Goal: Transaction & Acquisition: Book appointment/travel/reservation

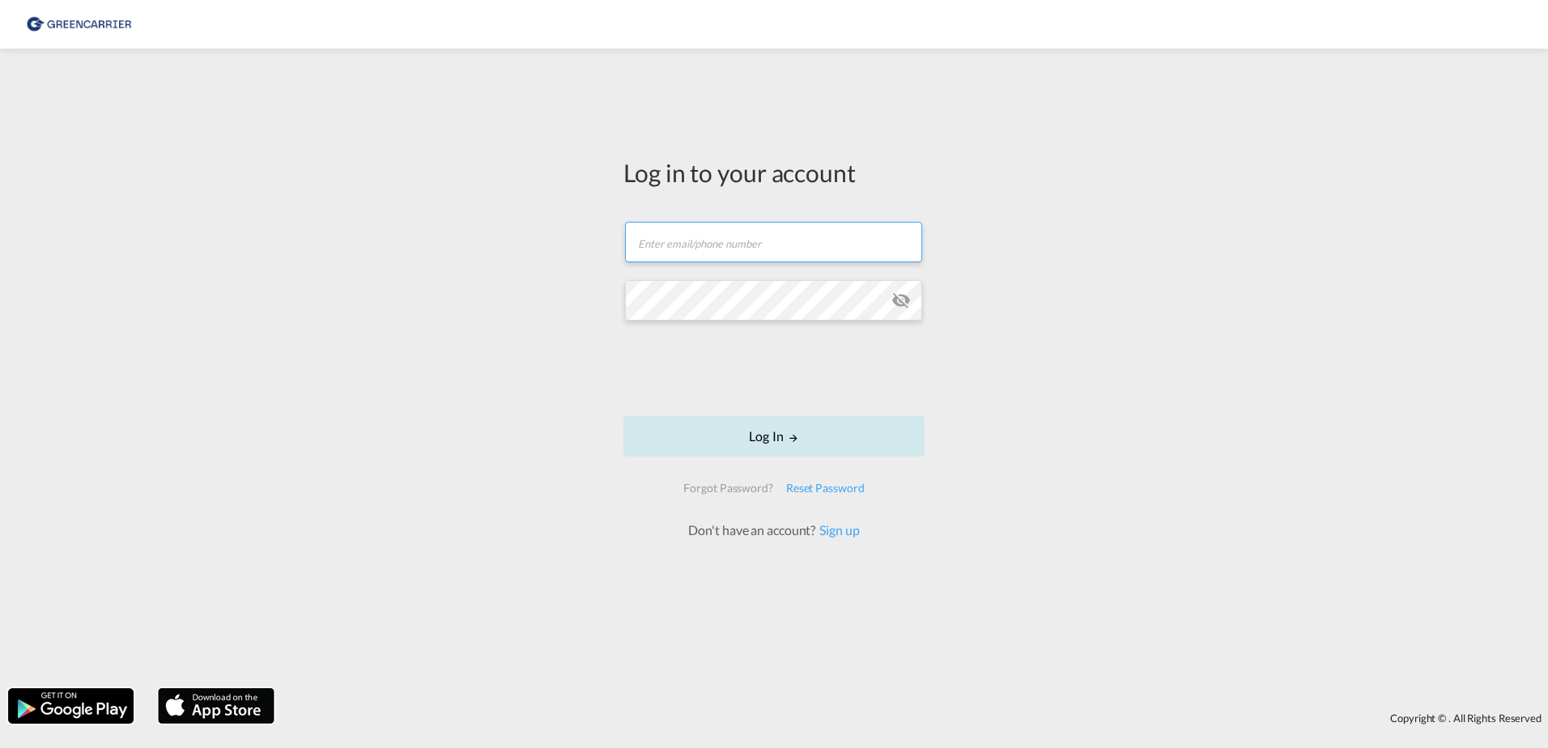
type input "[EMAIL_ADDRESS][DOMAIN_NAME]"
click at [806, 427] on button "Log In" at bounding box center [773, 436] width 301 height 40
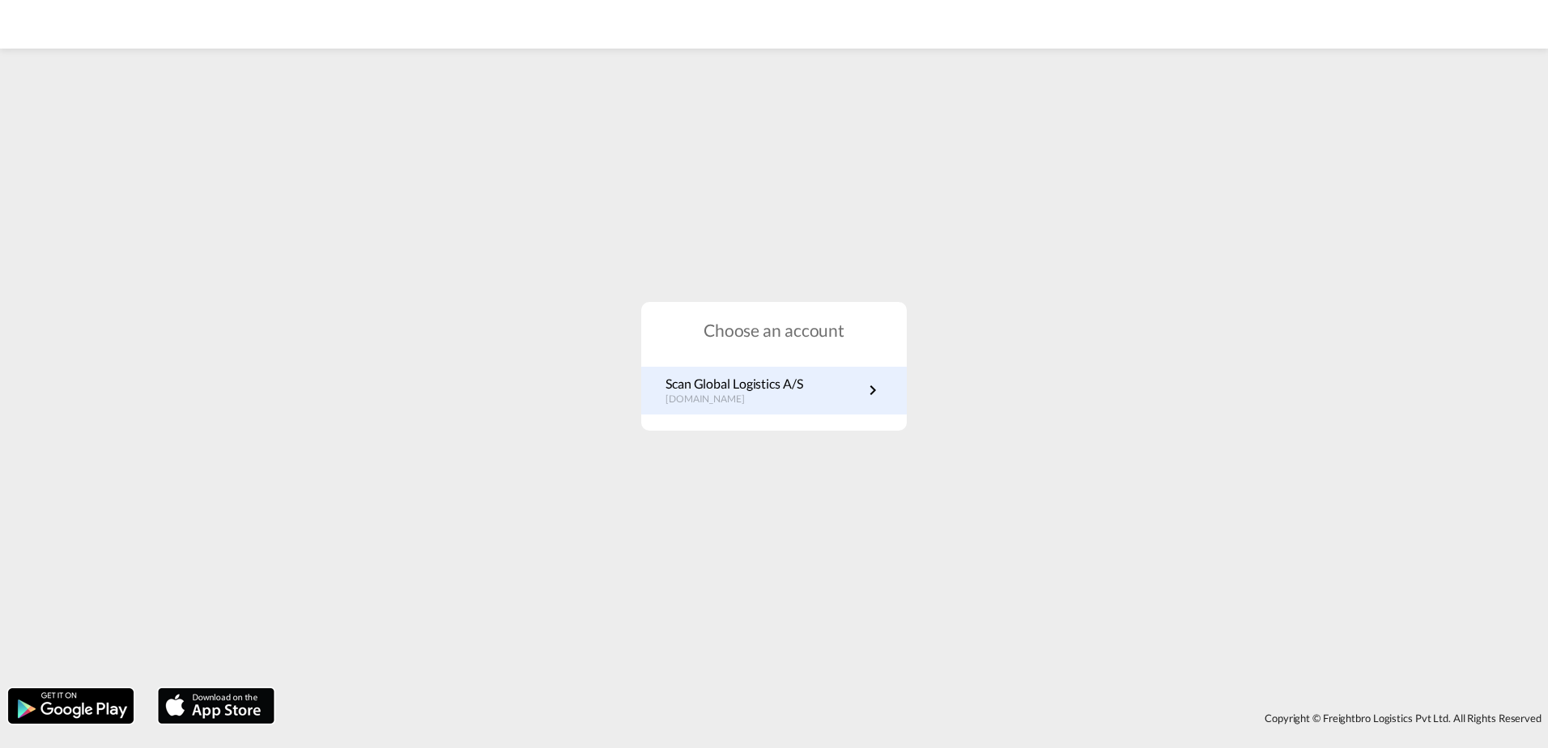
click at [862, 397] on link "Scan Global Logistics A/S [DOMAIN_NAME]" at bounding box center [773, 391] width 217 height 32
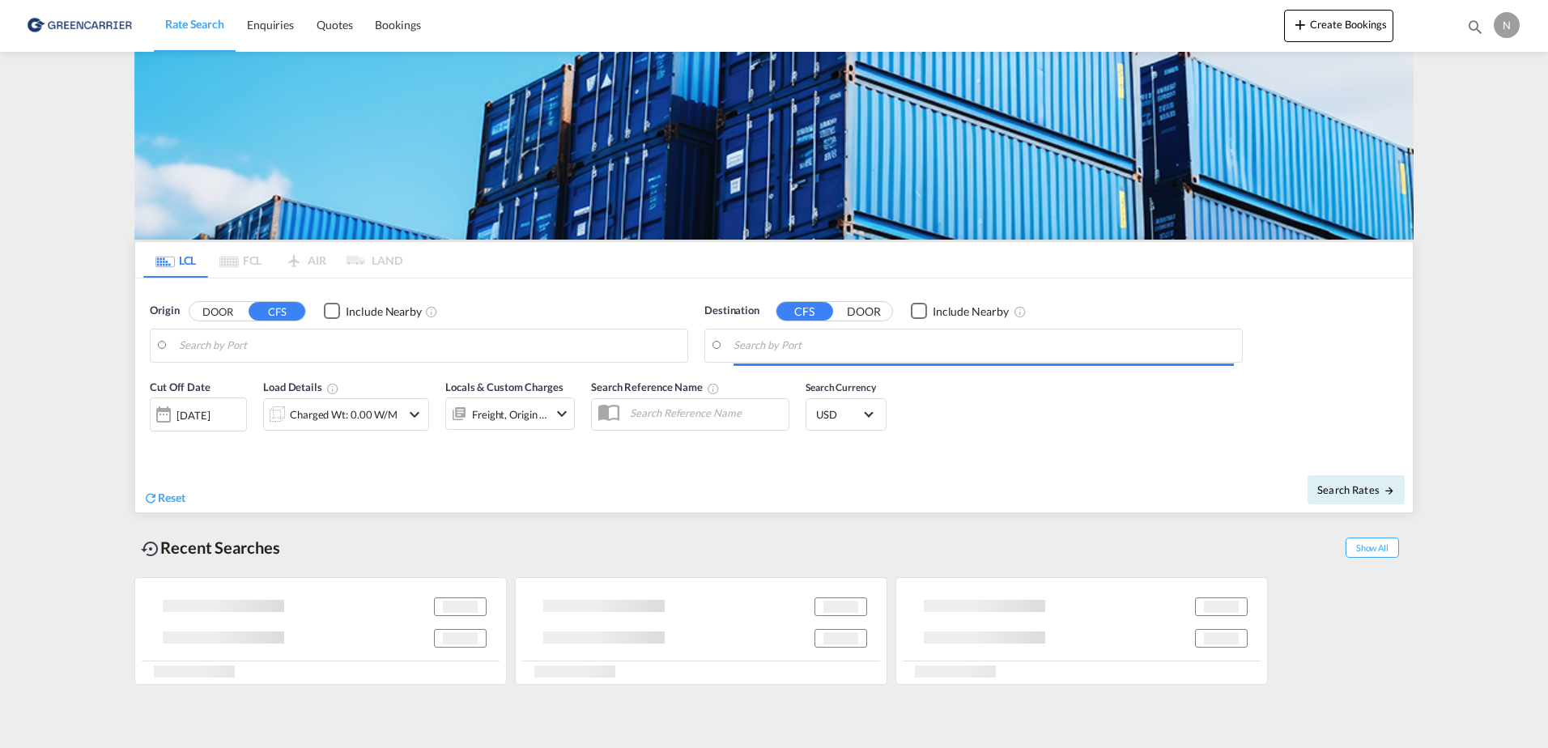
type input "[GEOGRAPHIC_DATA] ([GEOGRAPHIC_DATA]), DKCPH"
type input "Alexandria ([GEOGRAPHIC_DATA]), EGALY"
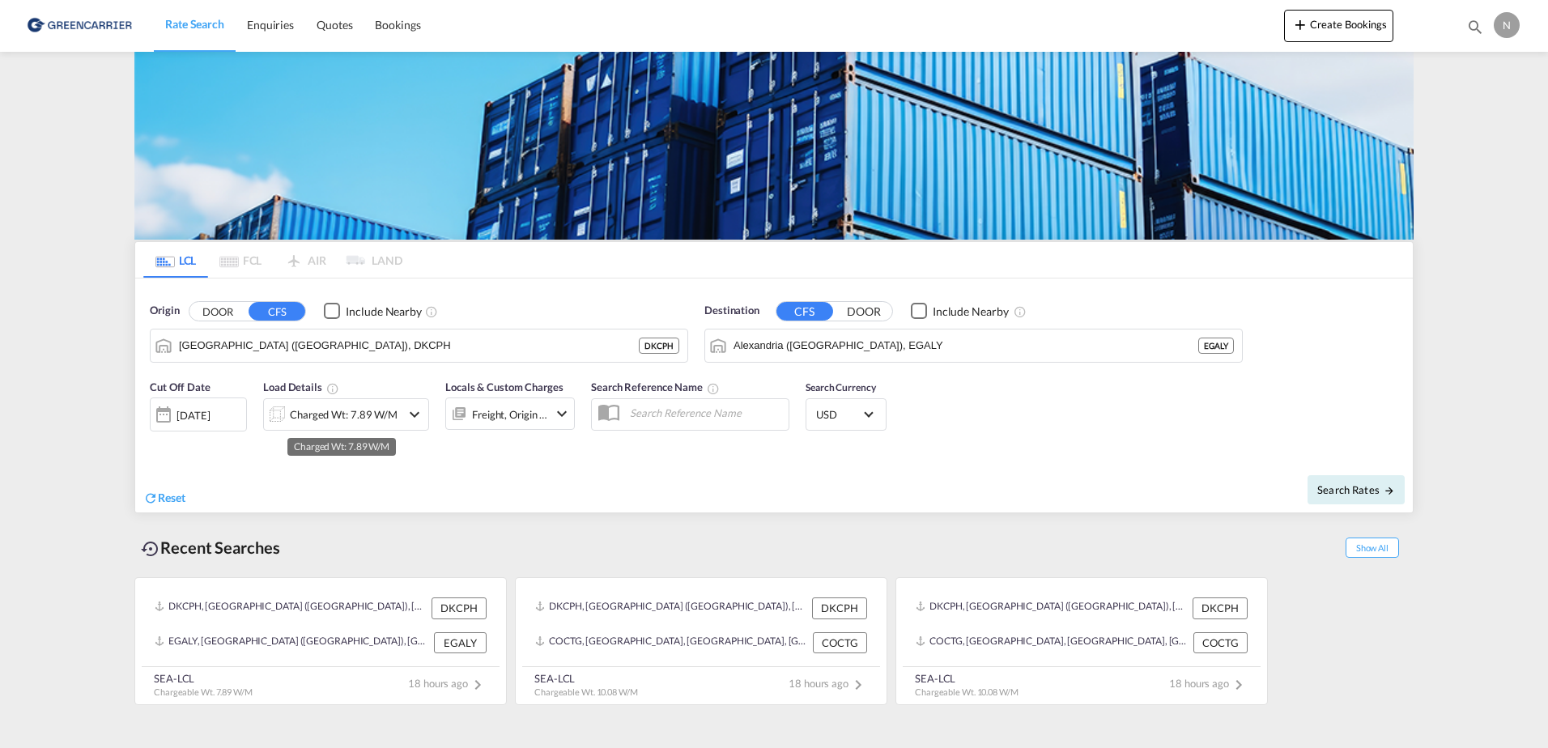
click at [341, 406] on div "Charged Wt: 7.89 W/M" at bounding box center [344, 414] width 108 height 23
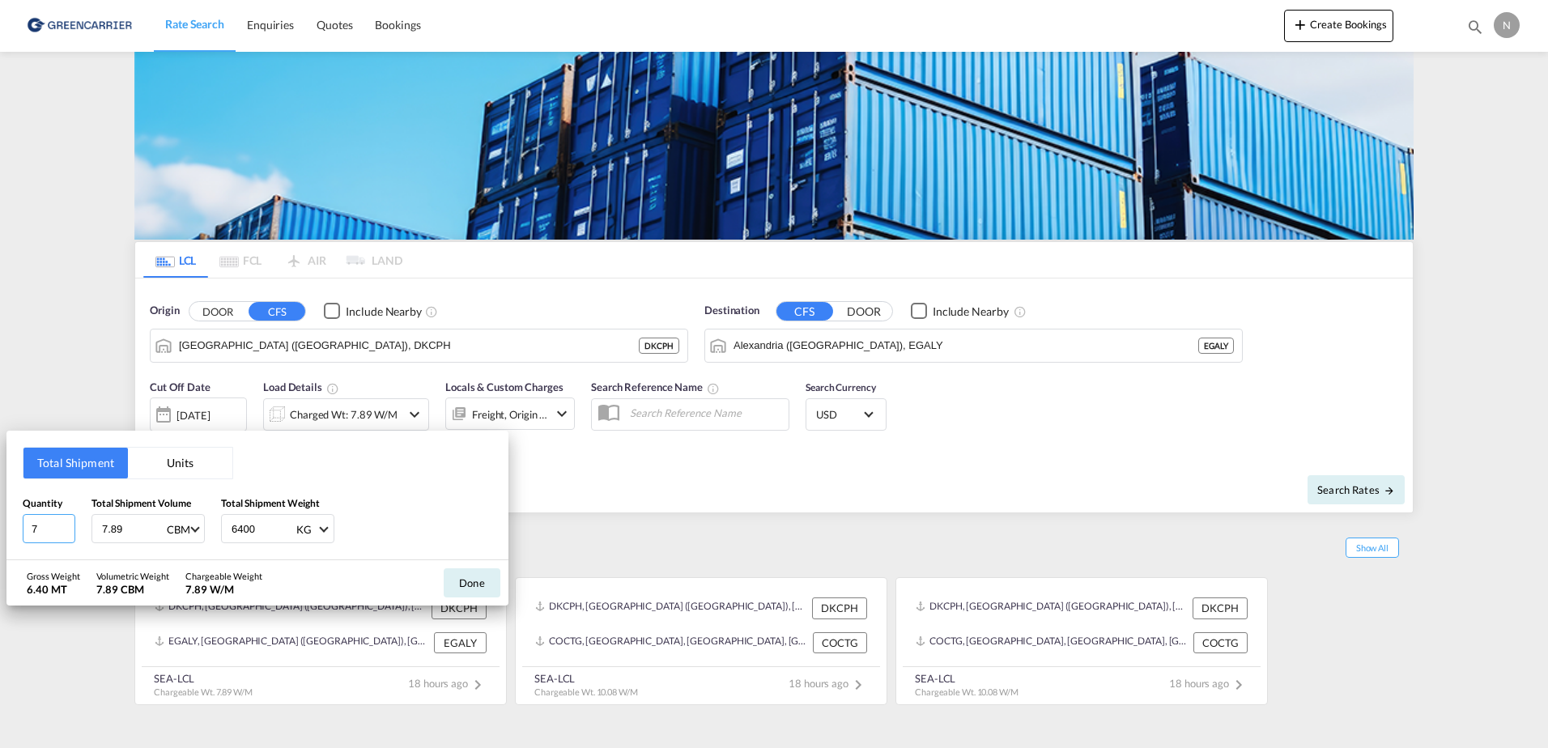
click at [56, 532] on input "7" at bounding box center [49, 528] width 53 height 29
type input "1"
type input "0.288"
type input "141.375"
click at [470, 575] on button "Done" at bounding box center [472, 582] width 57 height 29
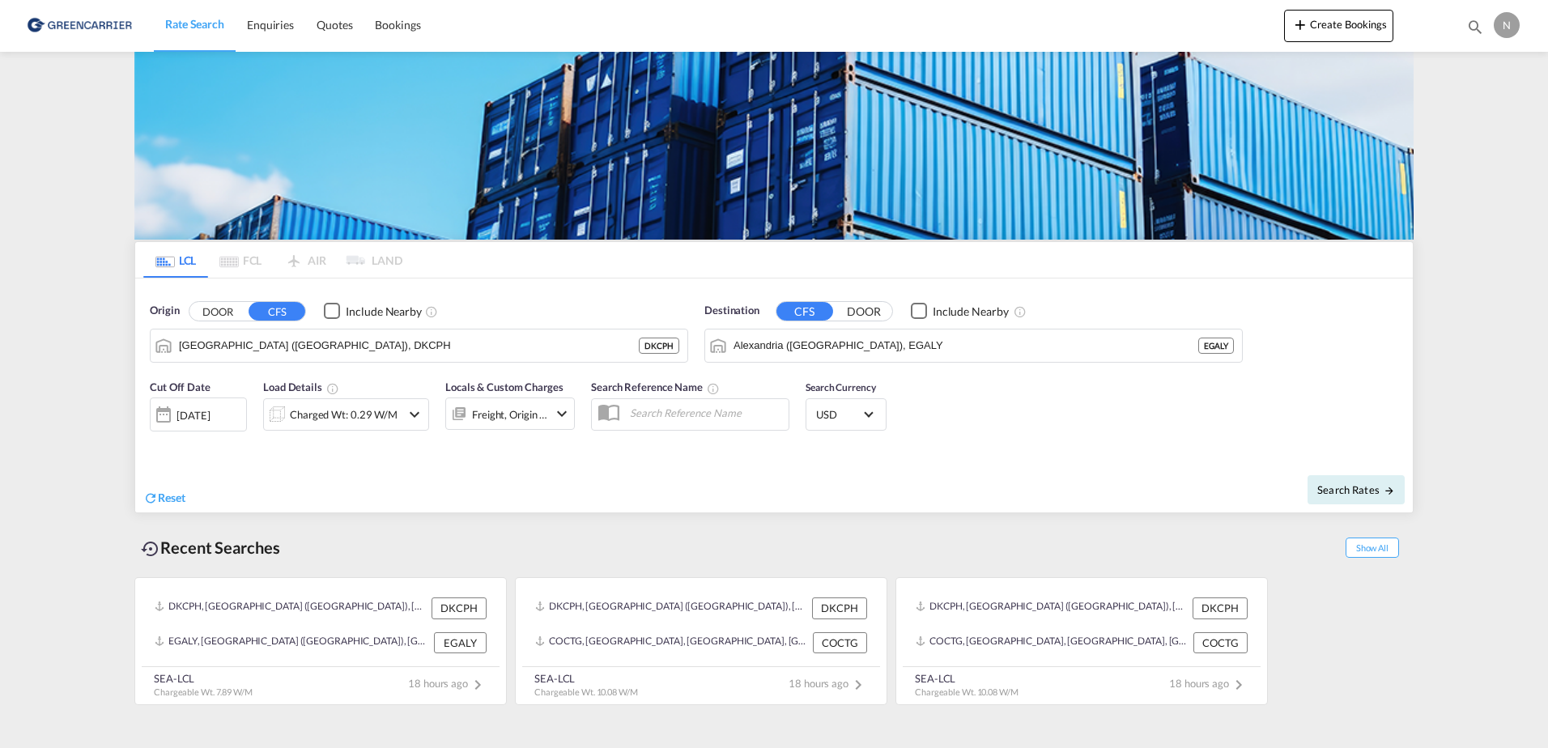
click at [461, 427] on div at bounding box center [459, 413] width 26 height 32
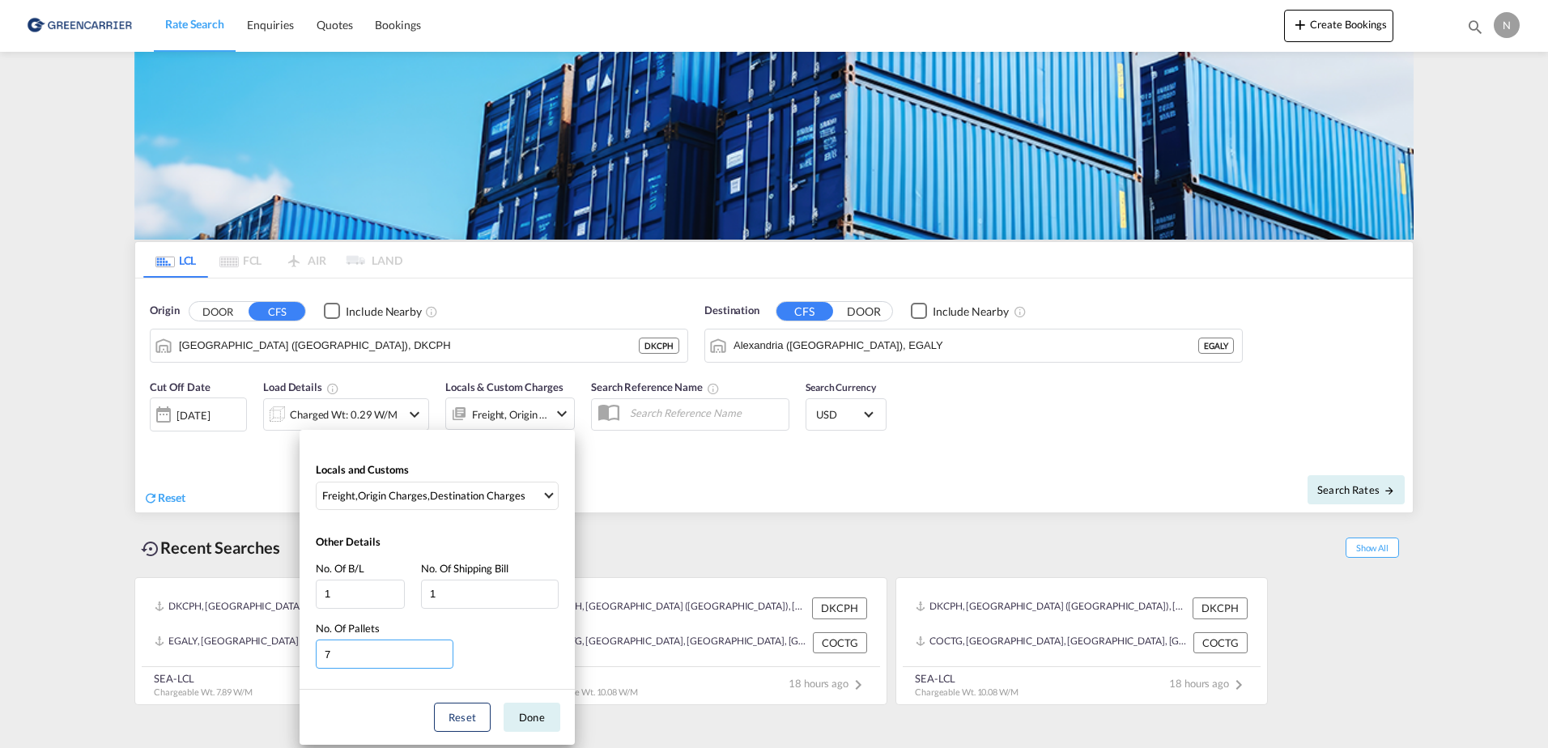
drag, startPoint x: 355, startPoint y: 647, endPoint x: 157, endPoint y: 651, distance: 197.6
click at [159, 651] on div "Locals and Customs Freight , Origin Charges , Destination Charges Clear All Sel…" at bounding box center [774, 374] width 1548 height 748
type input "1"
click at [525, 709] on button "Done" at bounding box center [532, 717] width 57 height 29
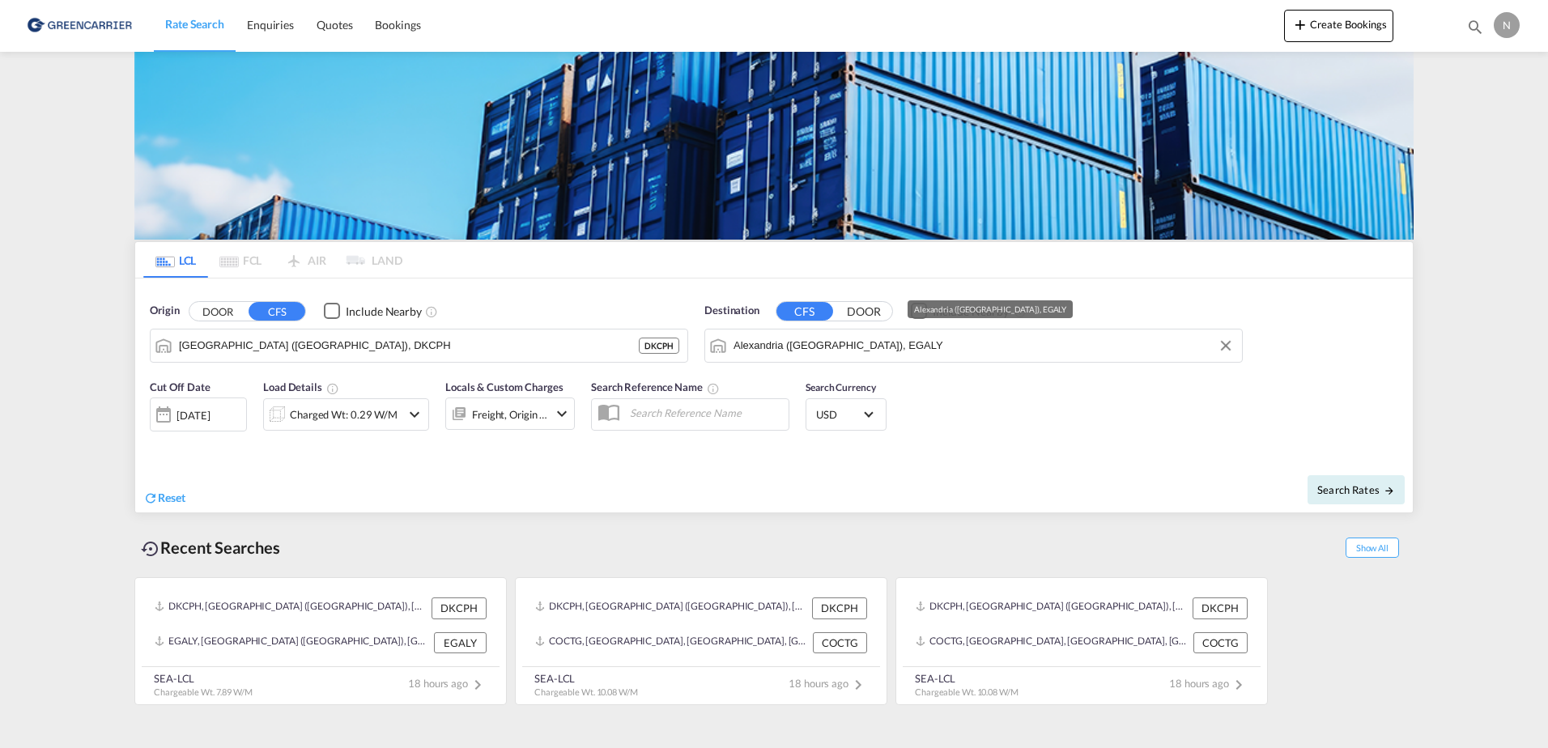
click at [1142, 348] on input "Alexandria (El Iskandariya), EGALY" at bounding box center [983, 346] width 500 height 24
click at [1226, 339] on button "Clear Input" at bounding box center [1225, 346] width 24 height 24
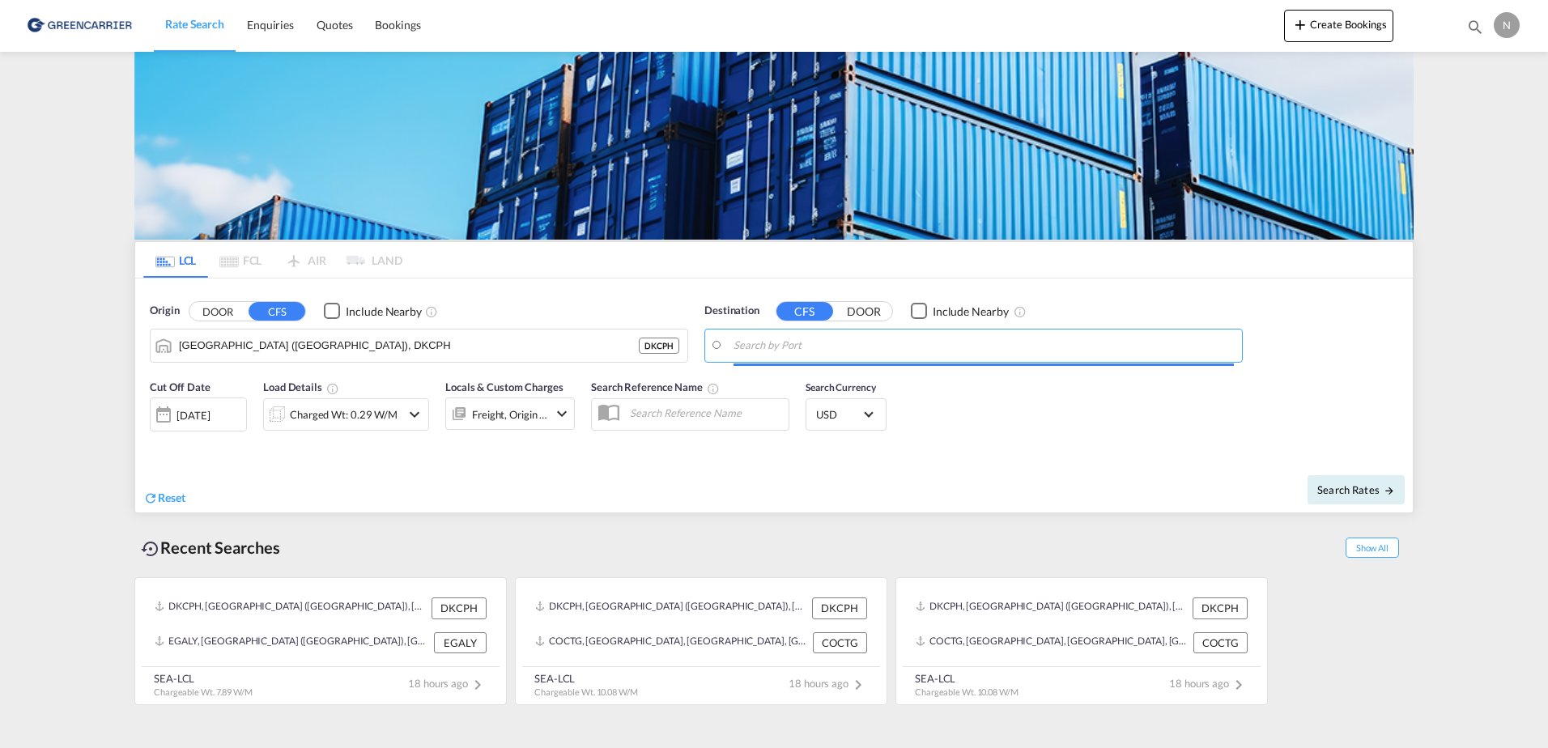
click at [1100, 349] on input "Search by Port" at bounding box center [983, 346] width 500 height 24
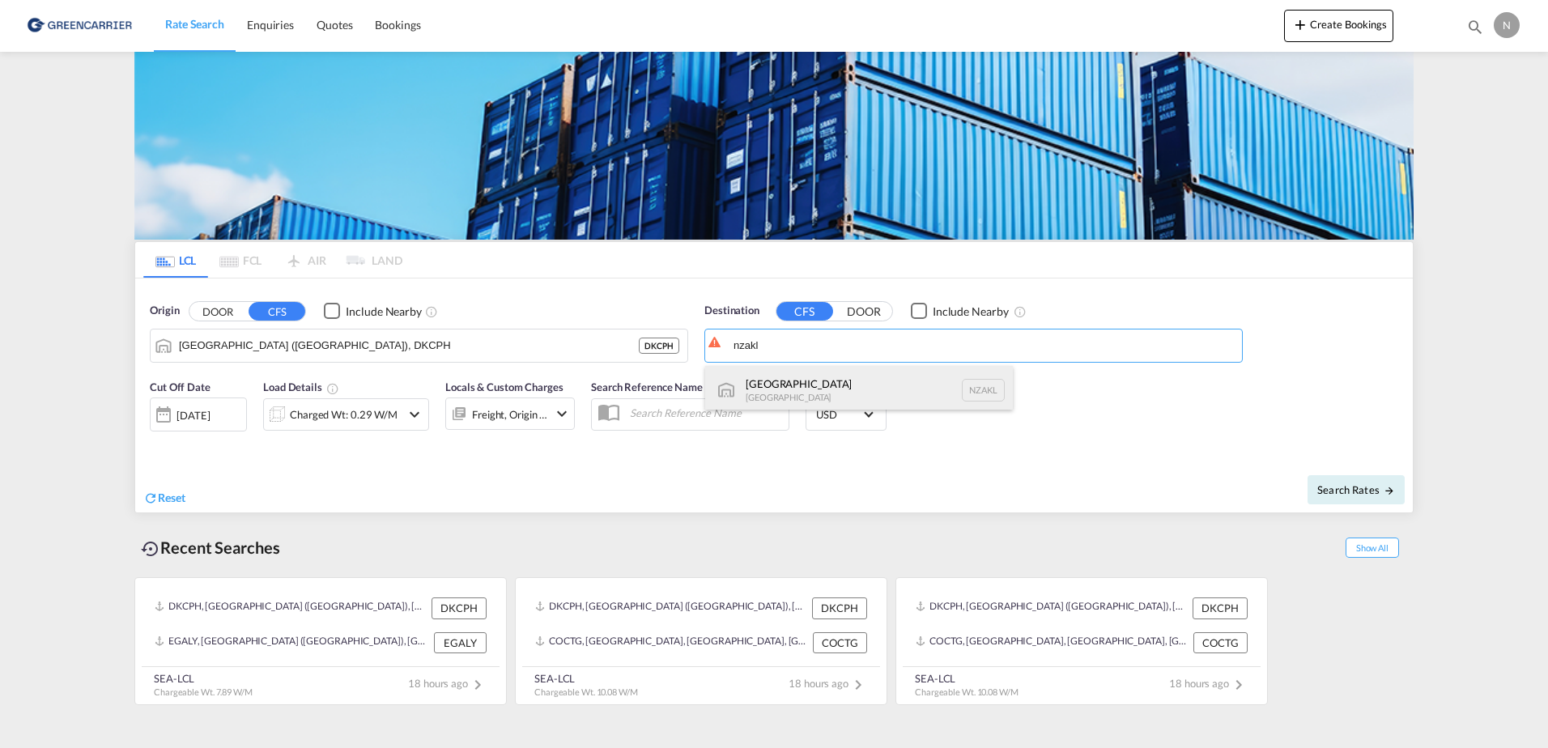
click at [882, 370] on div "Auckland New Zealand NZAKL" at bounding box center [859, 390] width 308 height 49
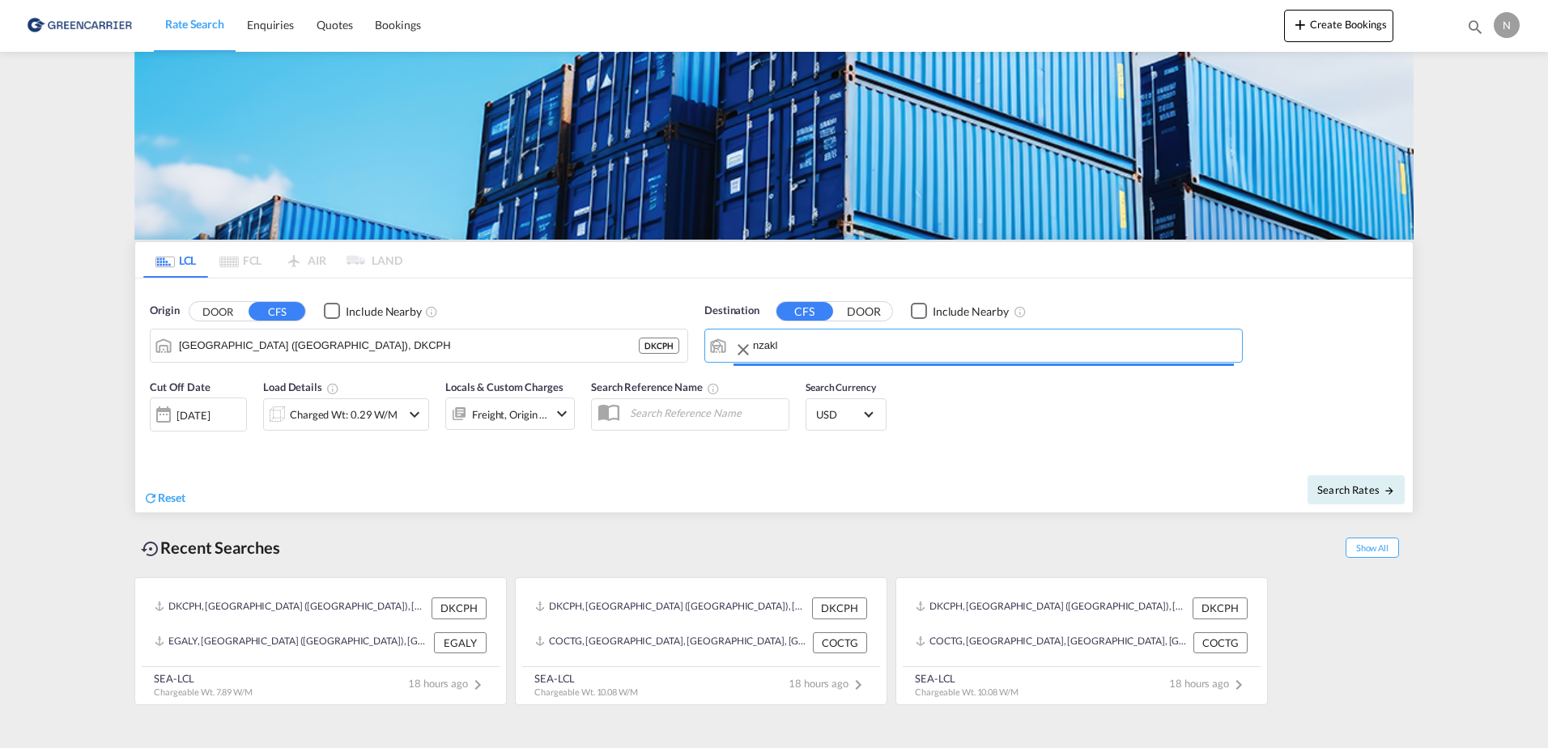
type input "Auckland, NZAKL"
click at [1336, 496] on button "Search Rates" at bounding box center [1355, 489] width 97 height 29
type input "DKCPH to NZAKL / 26 Sep 2025"
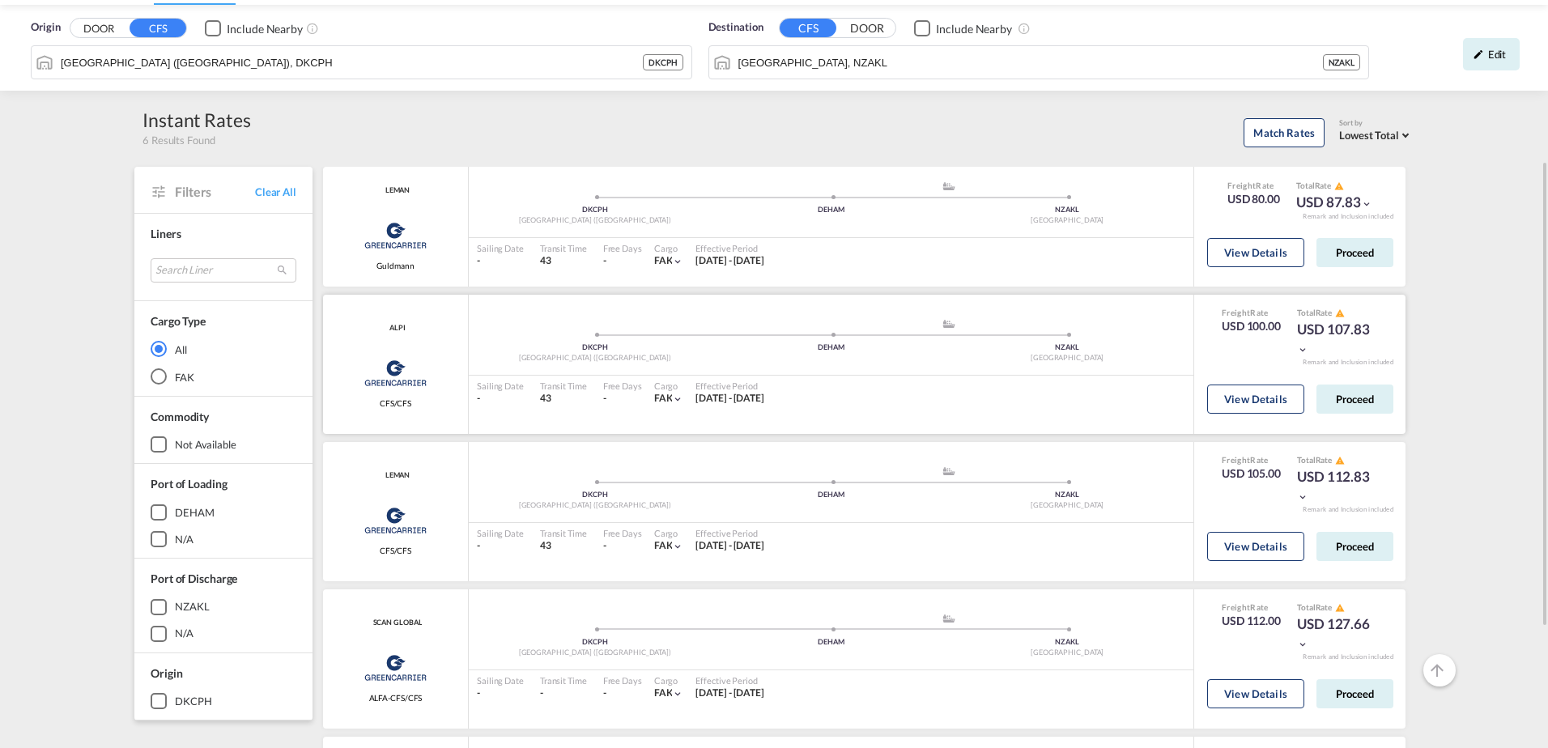
scroll to position [128, 0]
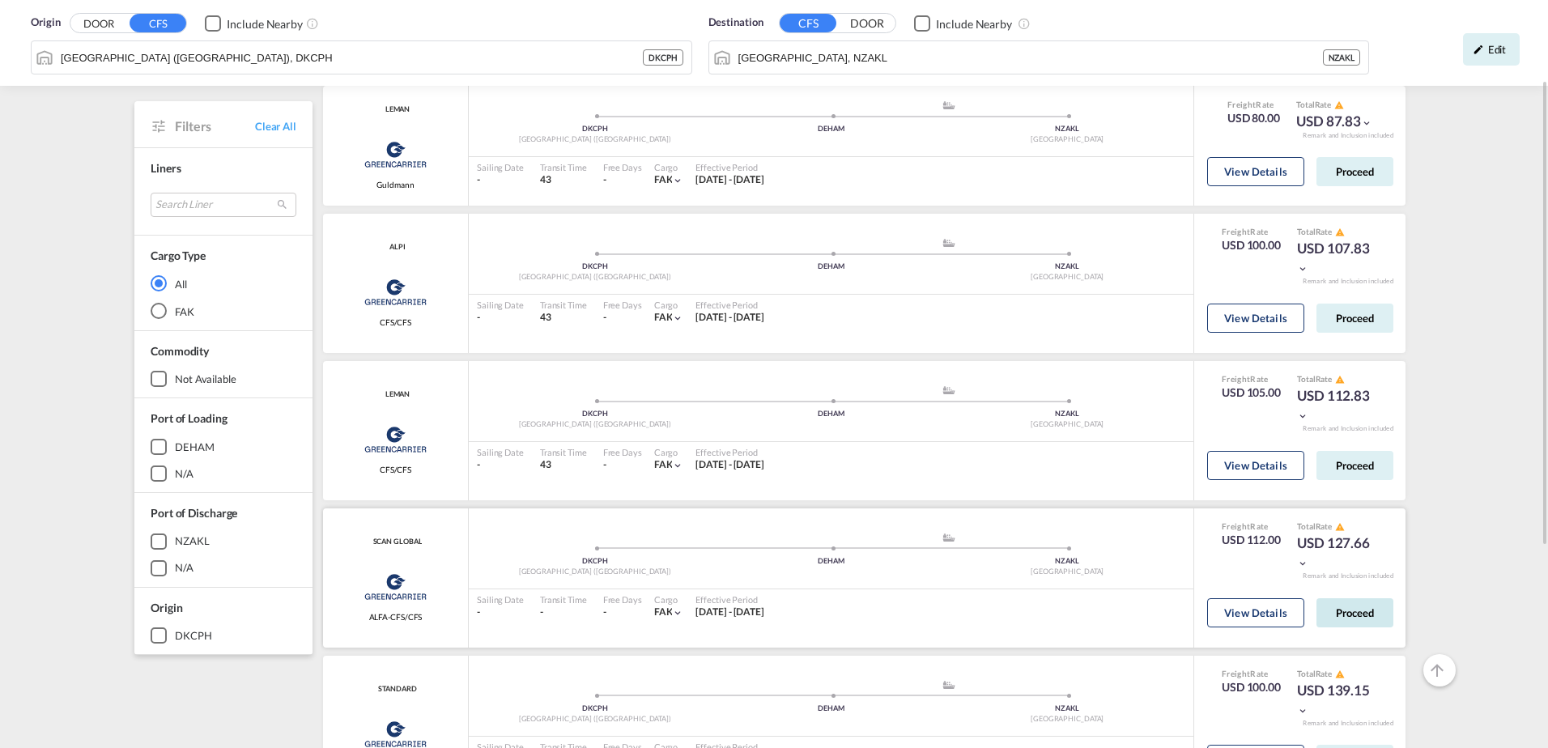
click at [1355, 605] on button "Proceed" at bounding box center [1354, 612] width 77 height 29
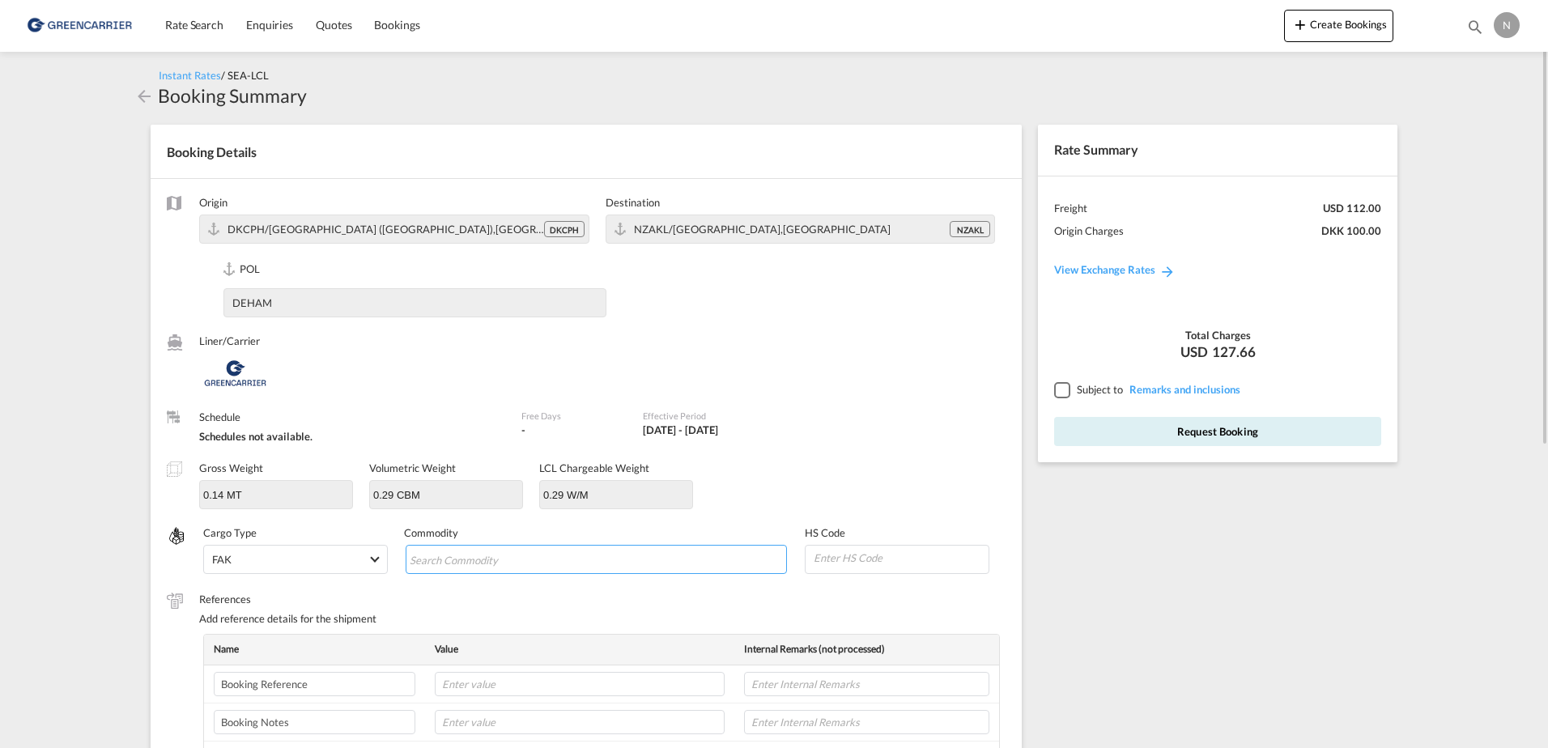
click at [576, 559] on md-chips-wrap "Chips container with autocompletion. Enter the text area, type text to search, …" at bounding box center [597, 559] width 382 height 29
type input "e"
type input "ENZYMES"
type input "350790"
paste input "70544356"
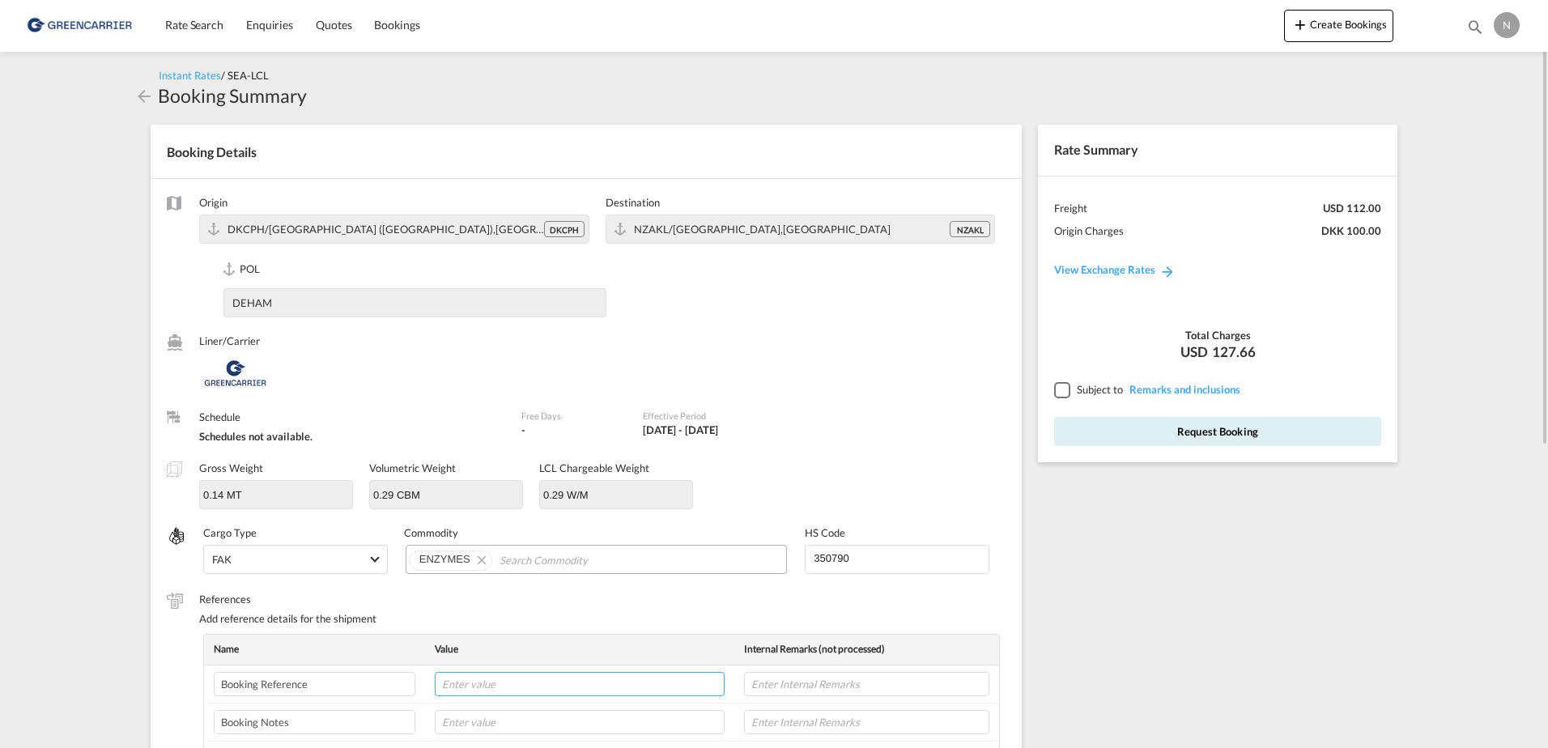
type input "70544356"
click at [544, 692] on input "text" at bounding box center [580, 684] width 290 height 24
paste input "CPH32106864"
type input "CPH32106864"
click at [771, 681] on input "text" at bounding box center [866, 684] width 245 height 24
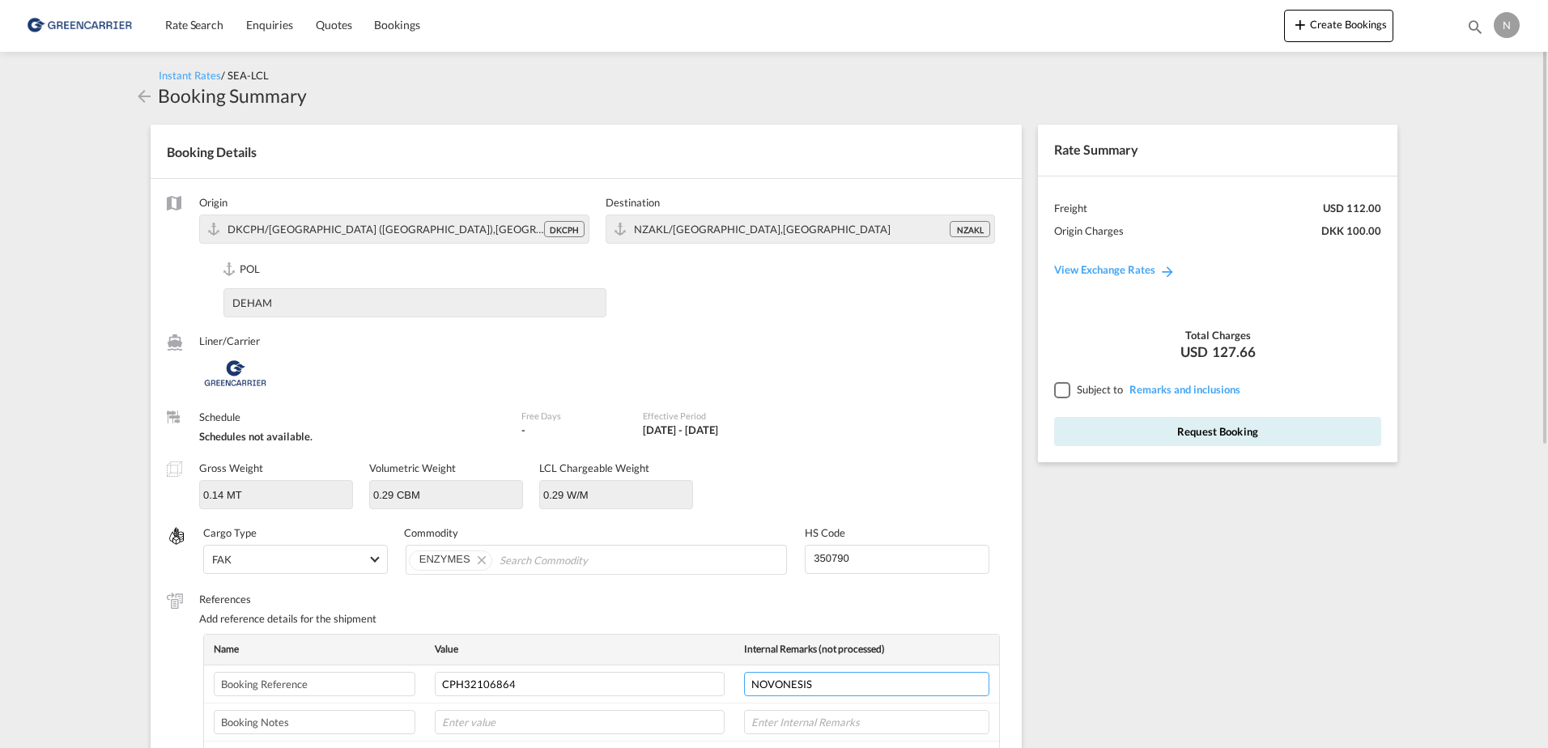
type input "NOVONESIS"
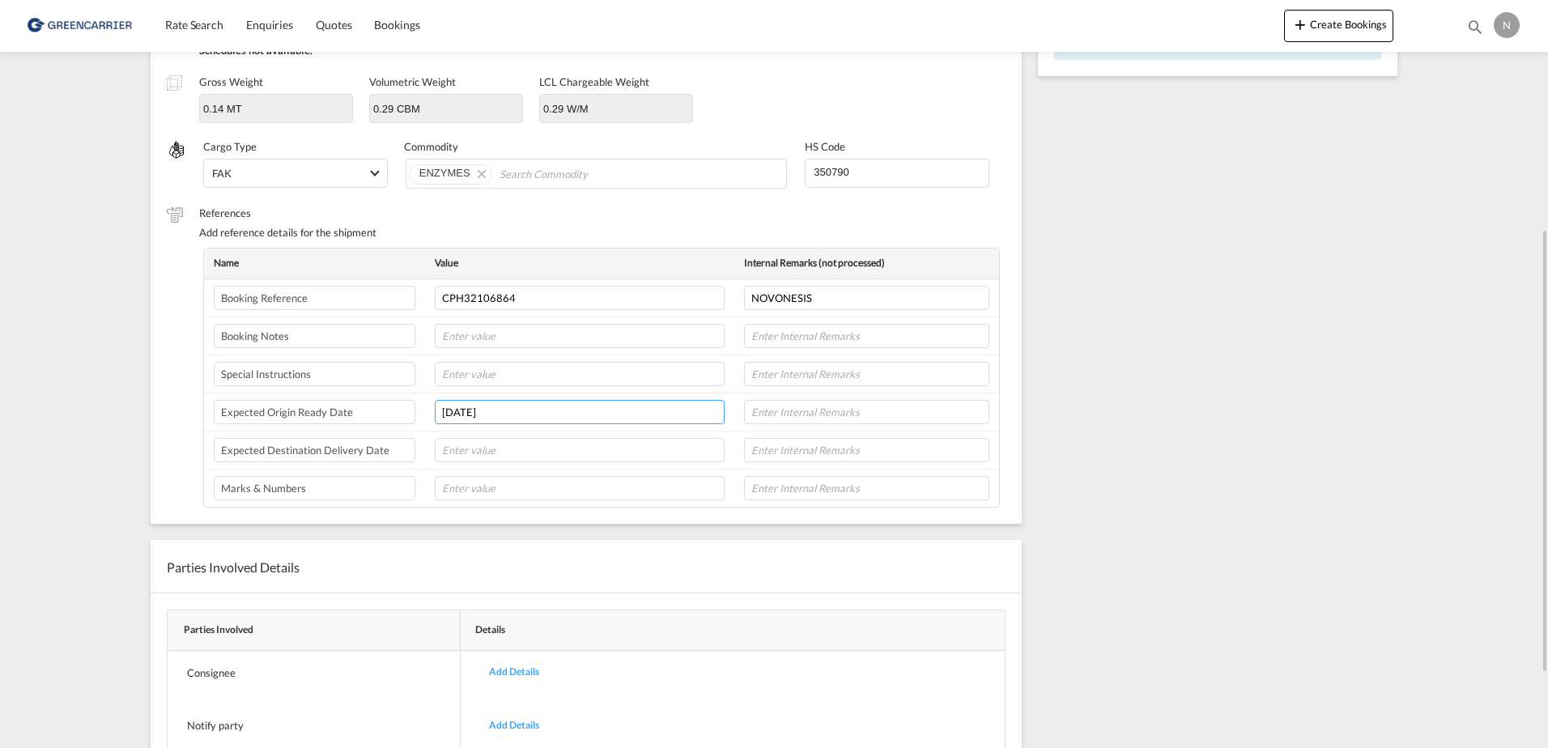
type input "30-09-25"
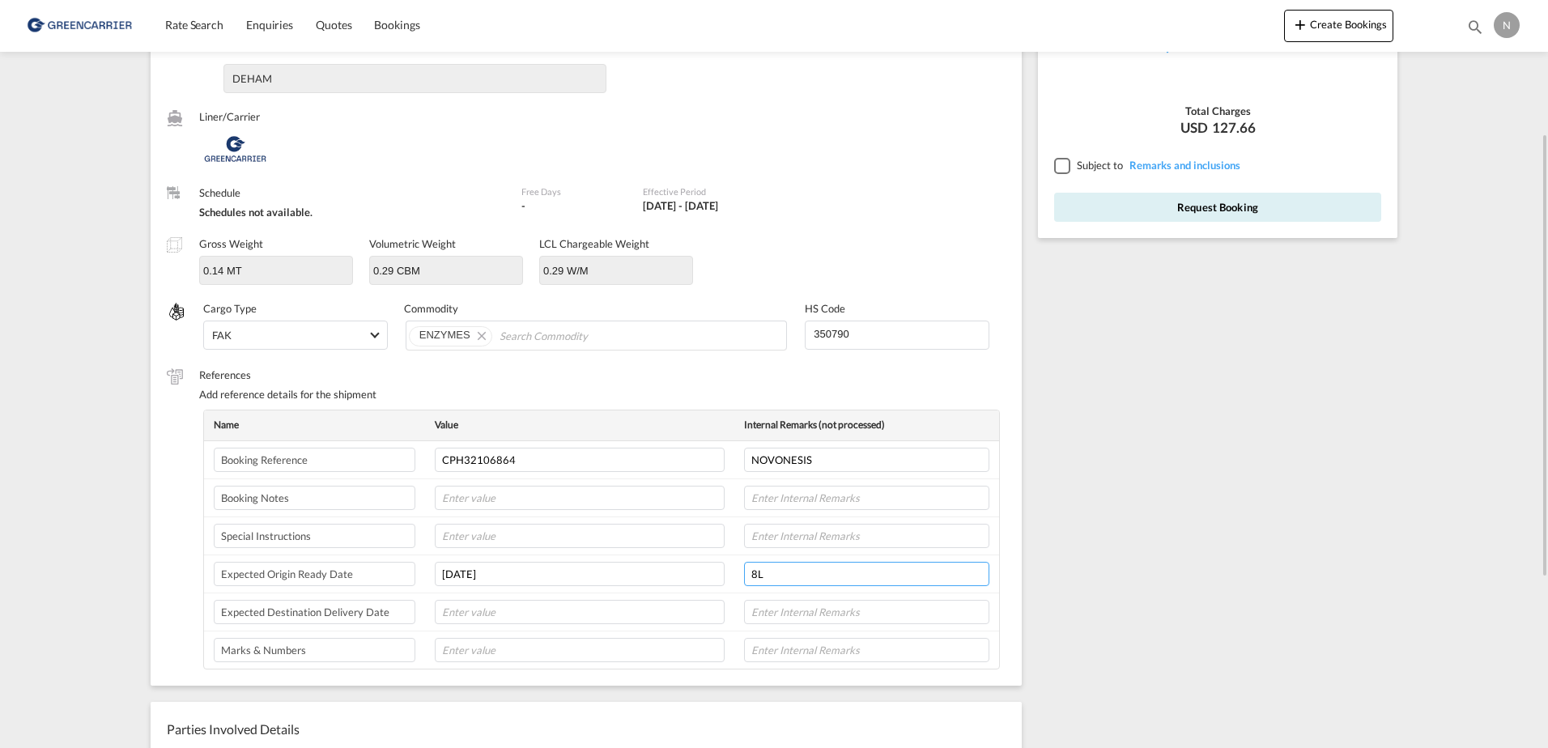
type input "8L"
click at [1069, 164] on div at bounding box center [1061, 165] width 15 height 15
click at [1145, 211] on button "Request Booking" at bounding box center [1217, 207] width 327 height 29
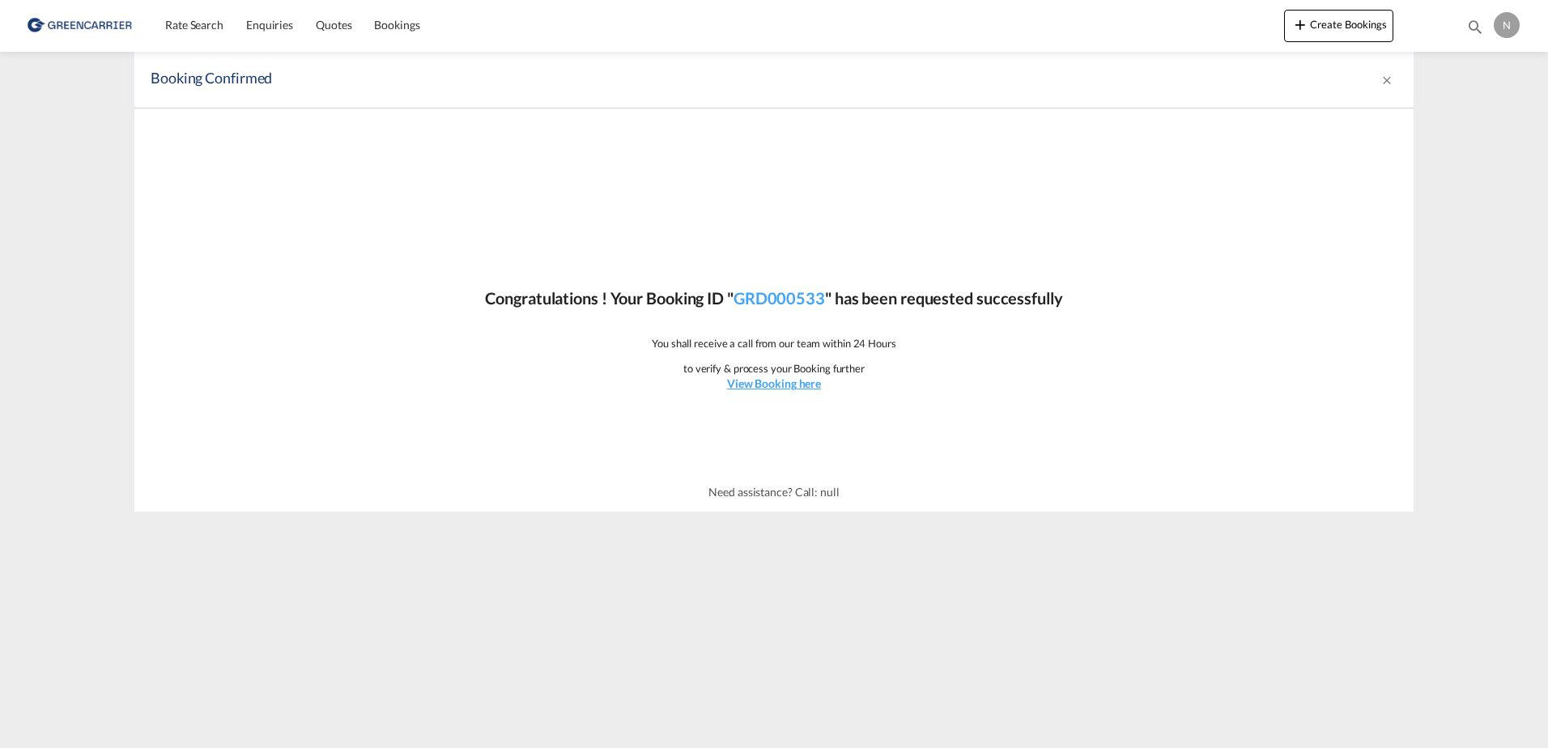
scroll to position [0, 0]
